Goal: Information Seeking & Learning: Learn about a topic

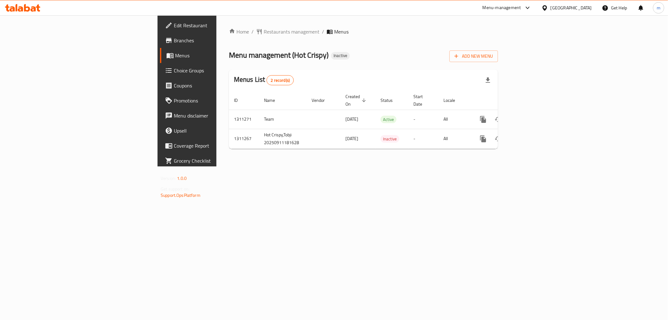
click at [496, 166] on div "Home / Restaurants management / Menus Menu management ( Hot Crispy ) Inactive A…" at bounding box center [364, 90] width 294 height 151
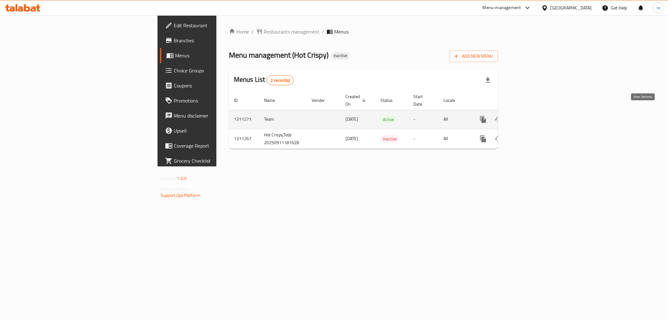
click at [532, 116] on icon "enhanced table" at bounding box center [529, 120] width 8 height 8
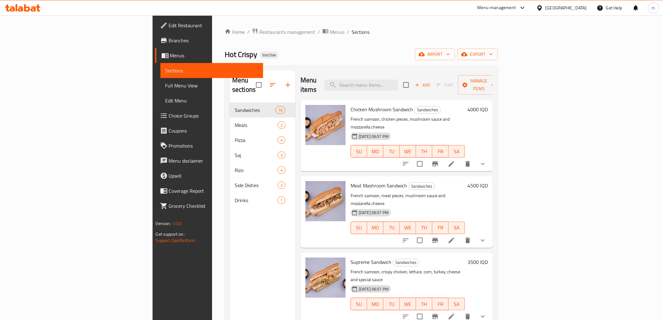
click at [165, 86] on span "Full Menu View" at bounding box center [211, 86] width 93 height 8
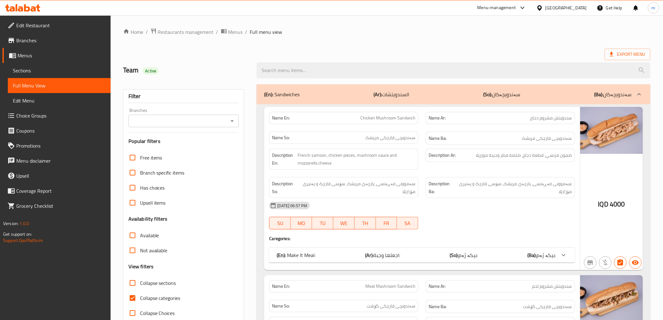
click at [233, 119] on icon "Open" at bounding box center [232, 121] width 8 height 8
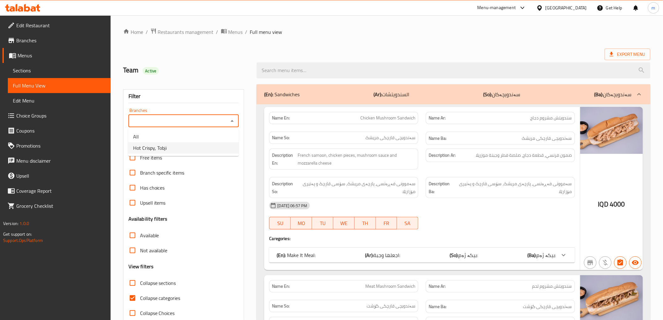
click at [206, 150] on li "Hot Crispy, Tobji" at bounding box center [183, 147] width 111 height 11
type input "Hot Crispy, Tobji"
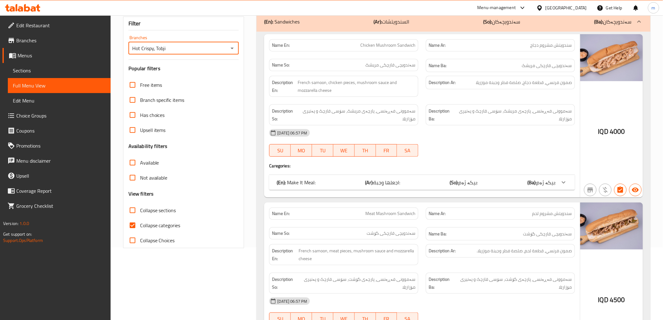
scroll to position [129, 0]
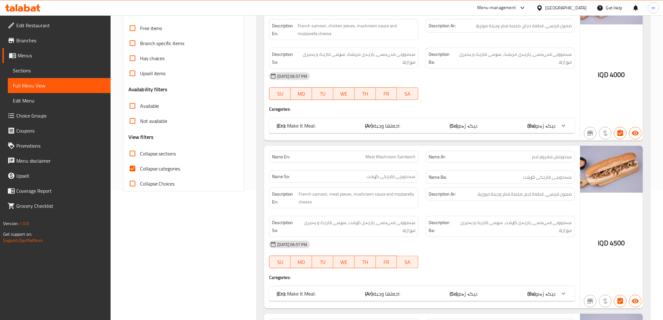
click at [171, 169] on span "Collapse categories" at bounding box center [160, 169] width 40 height 8
click at [140, 169] on input "Collapse categories" at bounding box center [132, 168] width 15 height 15
checkbox input "false"
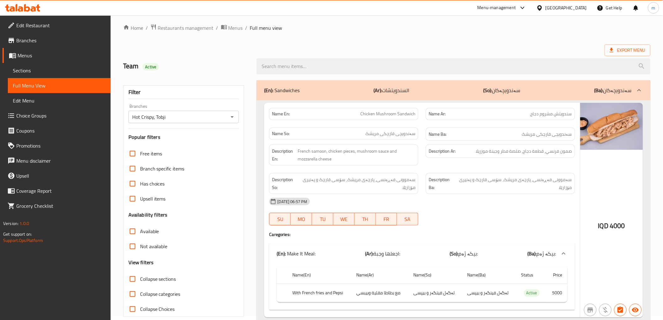
scroll to position [0, 0]
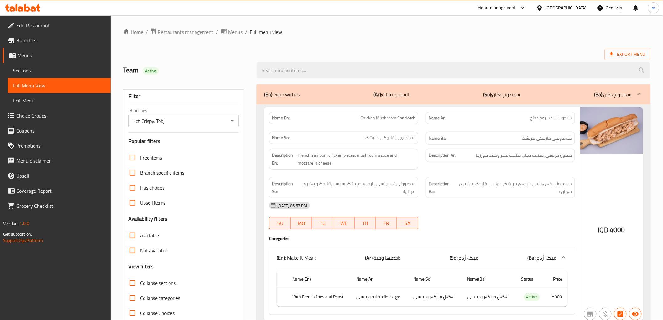
click at [479, 176] on div "Description Ba: سەموونی فەڕەنسی، پارچەی مریشک، سۆسی قارچک و پەنیری مۆزارێلا" at bounding box center [500, 187] width 157 height 29
drag, startPoint x: 387, startPoint y: 183, endPoint x: 218, endPoint y: 258, distance: 184.8
click at [387, 183] on span "سەموونی فەڕەنسی، پارچەی مریشک، سۆسی قارچک و پەنیری مۆزارێلا" at bounding box center [357, 187] width 117 height 15
click at [158, 286] on span "Collapse sections" at bounding box center [158, 283] width 36 height 8
click at [140, 286] on input "Collapse sections" at bounding box center [132, 282] width 15 height 15
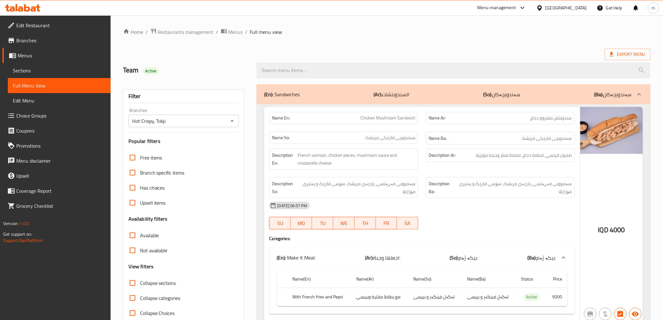
checkbox input "true"
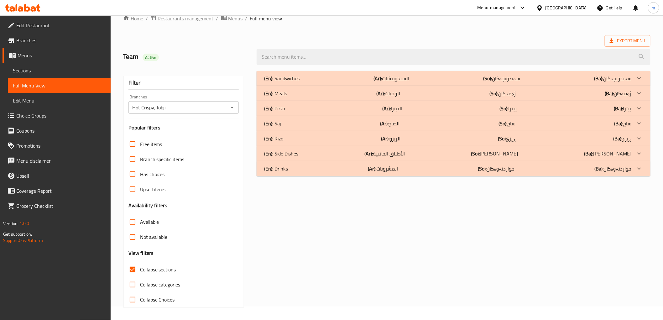
scroll to position [13, 0]
click at [342, 146] on div "(En): Side Dishes (Ar): الأطباق الجانبية (So): ژەمە لاوەکییەکان (Ba): ژەمە لاوە…" at bounding box center [454, 153] width 394 height 15
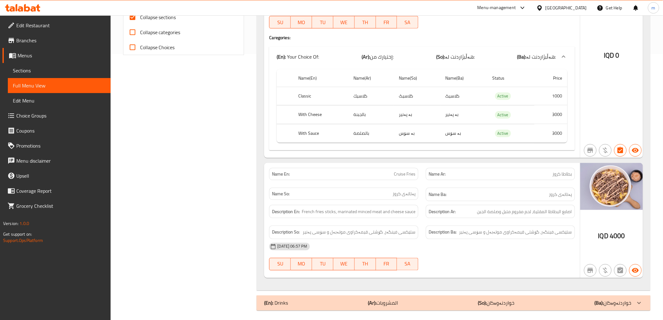
scroll to position [269, 0]
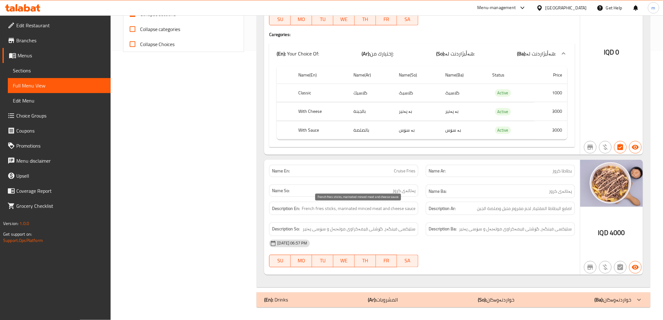
click at [329, 211] on span "French fries sticks, marinated minced meat and cheese sauce" at bounding box center [359, 209] width 114 height 8
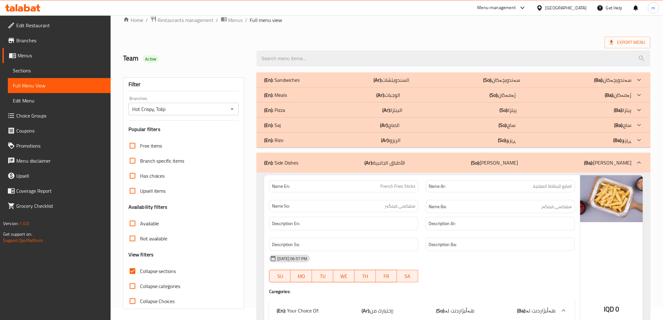
scroll to position [0, 0]
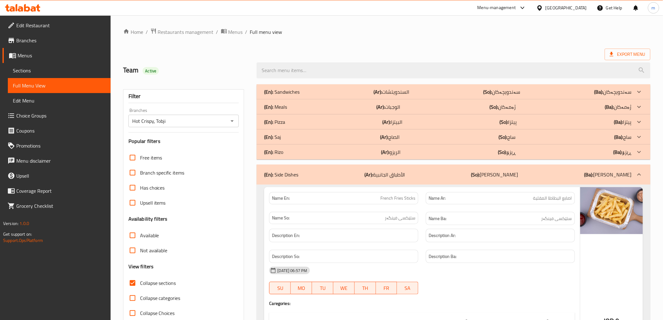
click at [295, 94] on p "(En): Sandwiches" at bounding box center [281, 92] width 35 height 8
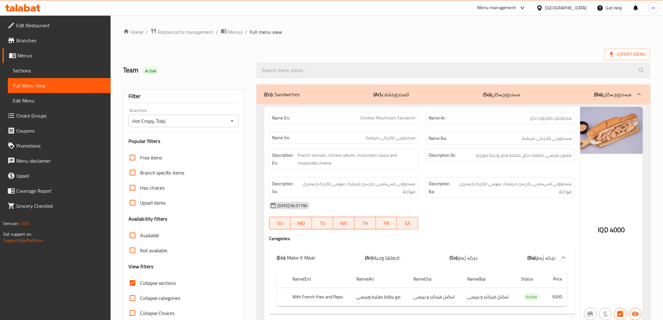
scroll to position [58, 0]
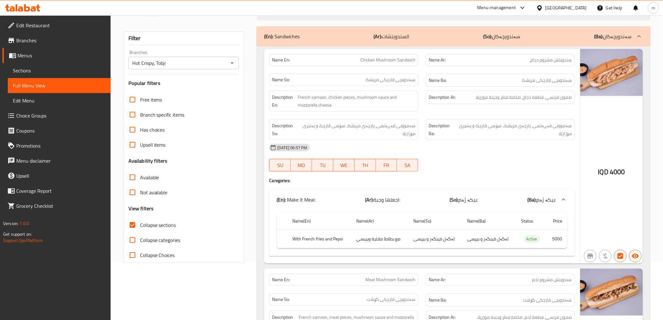
click at [395, 55] on div "Name En: Chicken Mushroom Sandwich" at bounding box center [343, 60] width 149 height 12
copy span "Chicken Mushroom Sandwich"
click at [444, 144] on div "[DATE] 06:57 PM" at bounding box center [421, 147] width 313 height 15
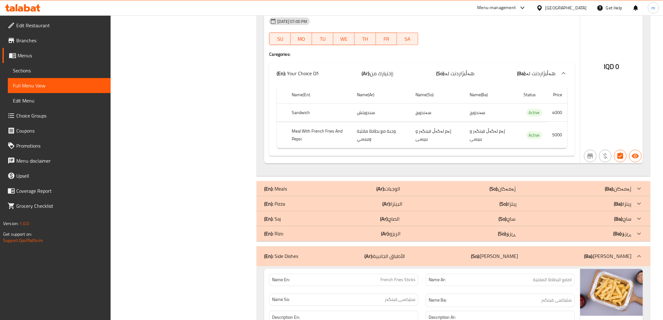
scroll to position [2263, 0]
click at [401, 200] on p "(Ar): البيتزا" at bounding box center [393, 204] width 20 height 8
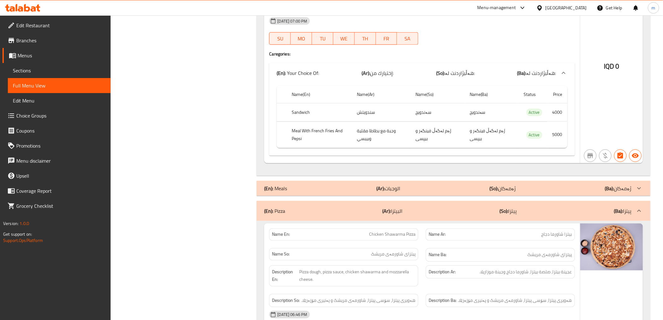
scroll to position [2379, 0]
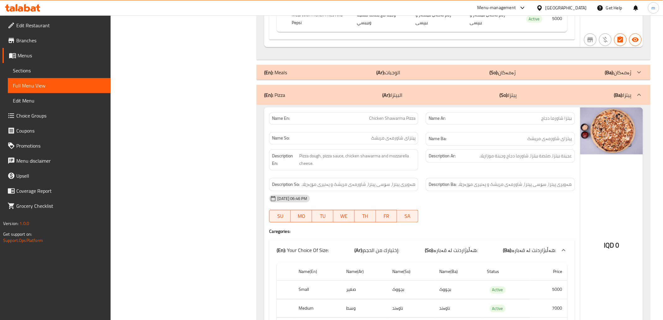
click at [492, 320] on div "Name(En) Name(Ar) Name(So) Name(Ba) Status Price Small صغير بچووک بچووک Active …" at bounding box center [422, 302] width 306 height 84
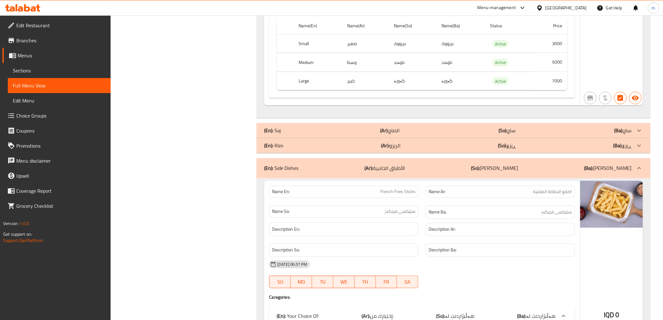
scroll to position [3366, 0]
click at [434, 127] on div "(En): Saj (Ar): الصاج (So): ساج (Ba): ساج" at bounding box center [447, 131] width 367 height 8
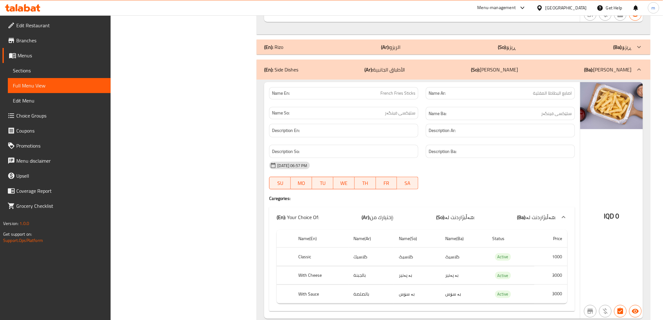
scroll to position [3888, 0]
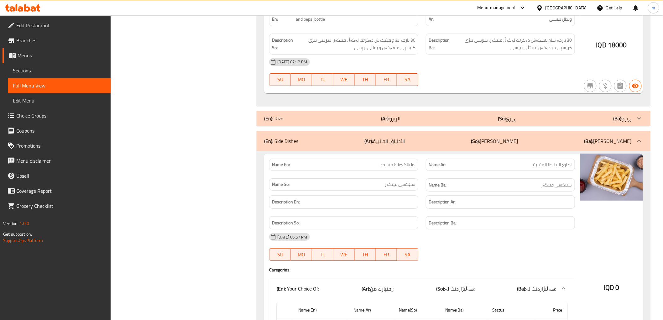
click at [395, 195] on div "Description En:" at bounding box center [343, 201] width 149 height 13
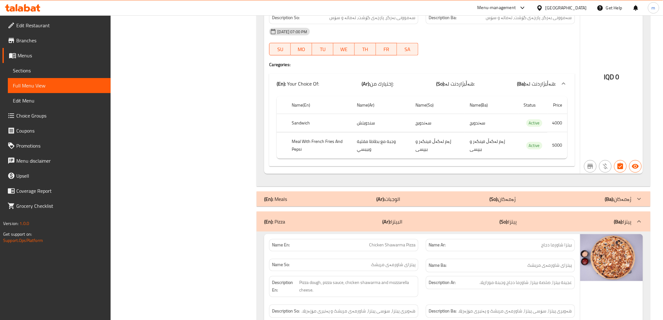
scroll to position [2304, 0]
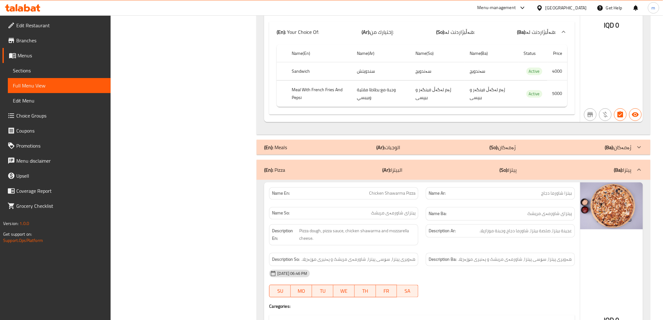
click at [336, 144] on div "(En): Meals (Ar): الوجبات (So): ژەمەکان (Ba): ژەمەکان" at bounding box center [447, 148] width 367 height 8
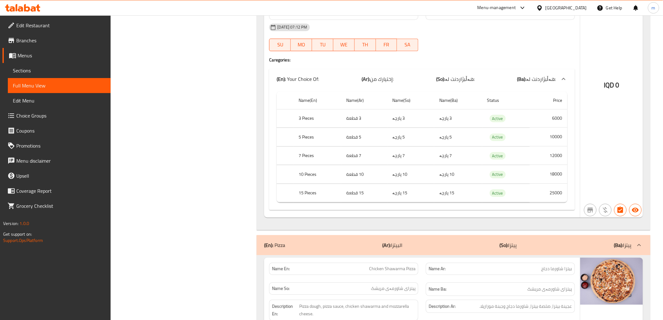
scroll to position [2827, 0]
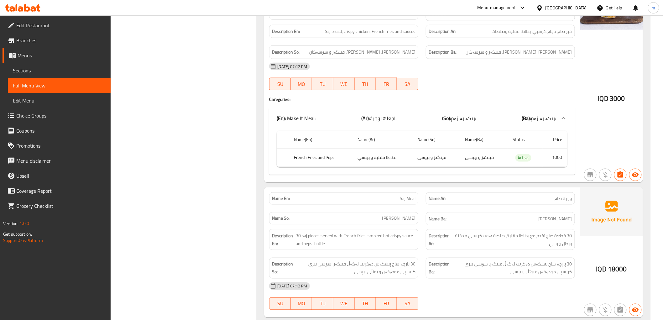
click at [418, 225] on div "Description En: 30 saj pieces served with French fries, smoked hot crispy sauce…" at bounding box center [343, 239] width 157 height 29
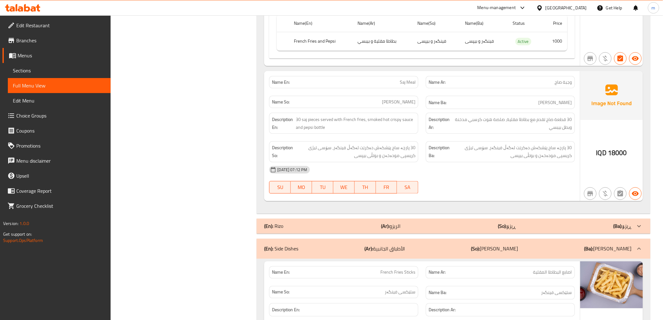
click at [399, 223] on p "(Ar): الريزو" at bounding box center [390, 227] width 19 height 8
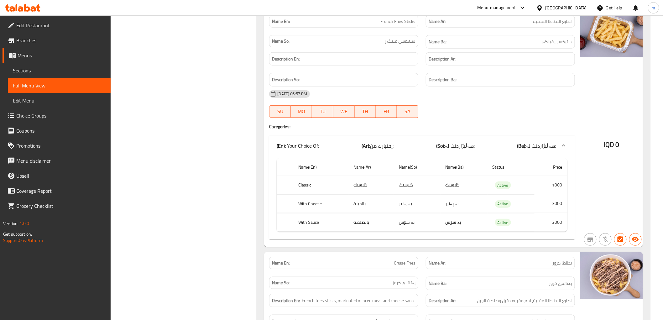
scroll to position [5177, 0]
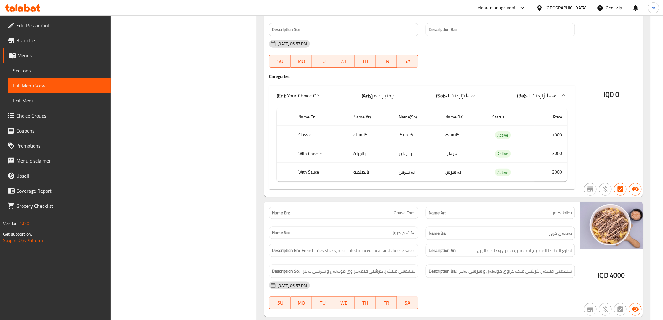
drag, startPoint x: 406, startPoint y: 302, endPoint x: 406, endPoint y: 296, distance: 5.3
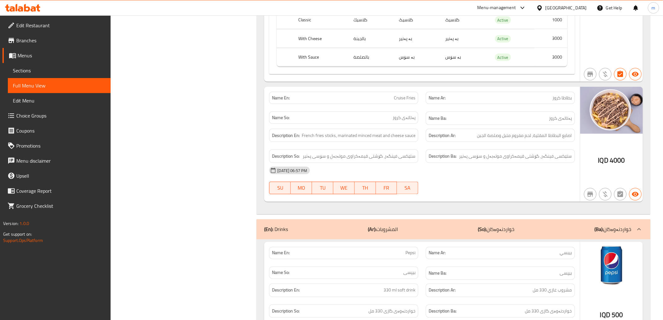
scroll to position [5313, 0]
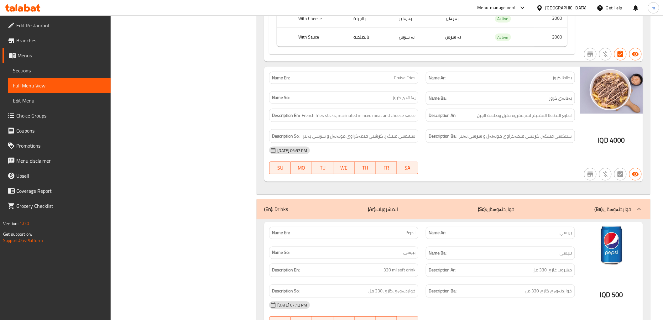
click at [409, 249] on span "بیپسی" at bounding box center [409, 252] width 12 height 7
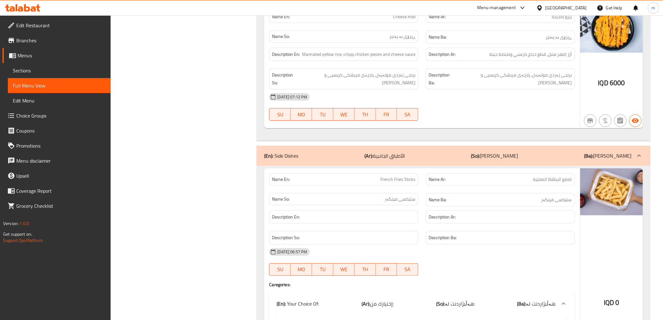
scroll to position [4964, 0]
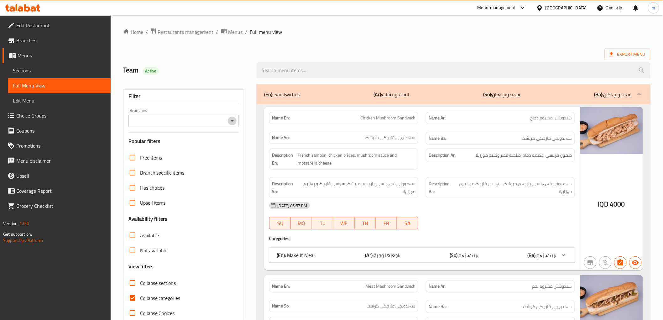
click at [234, 120] on icon "Open" at bounding box center [232, 121] width 8 height 8
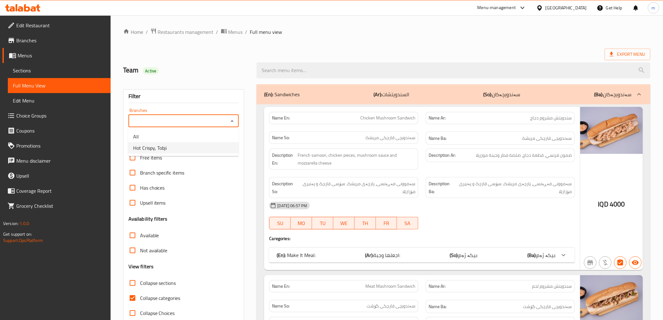
click at [211, 149] on li "Hot Crispy, Tobji" at bounding box center [183, 147] width 111 height 11
type input "Hot Crispy, Tobji"
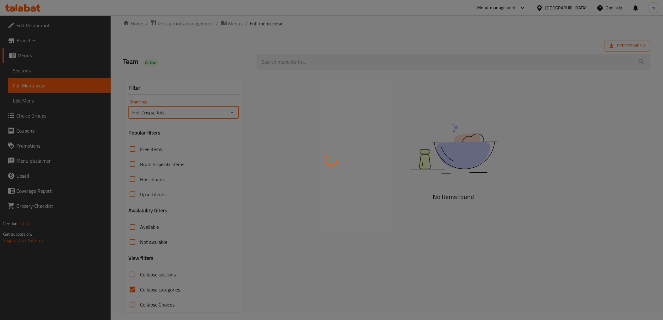
scroll to position [13, 0]
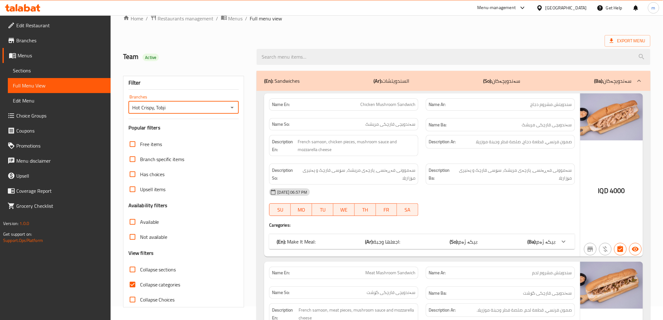
click at [134, 285] on input "Collapse categories" at bounding box center [132, 284] width 15 height 15
checkbox input "false"
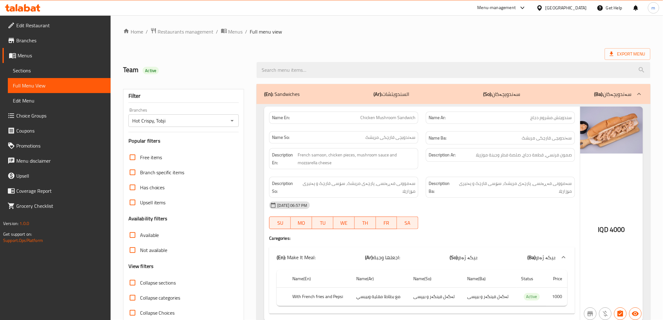
scroll to position [0, 0]
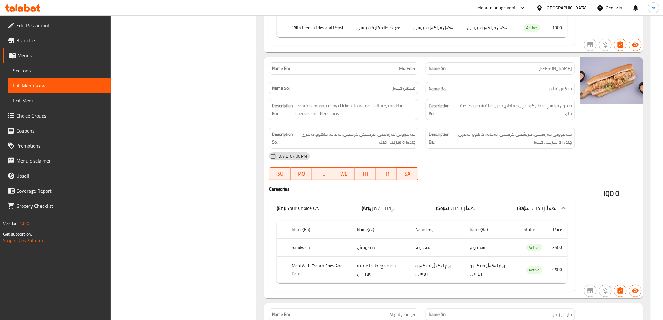
click at [508, 165] on div "11-09-2025 07:00 PM SU MO TU WE TH FR SA" at bounding box center [421, 166] width 313 height 35
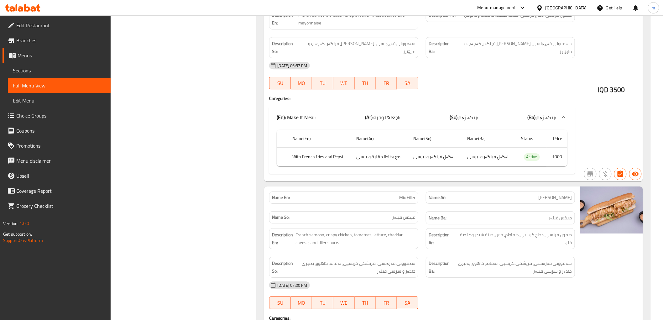
scroll to position [728, 0]
